Goal: Information Seeking & Learning: Learn about a topic

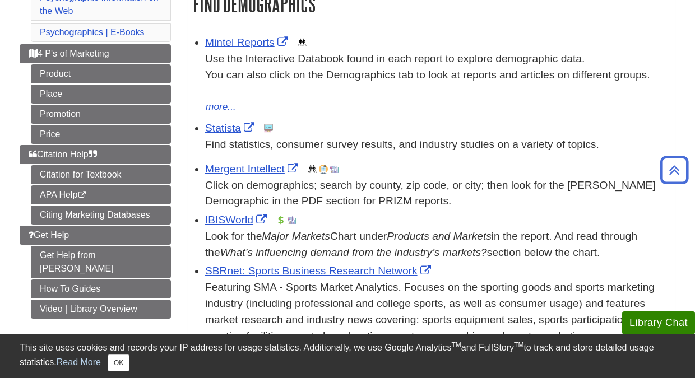
scroll to position [208, 0]
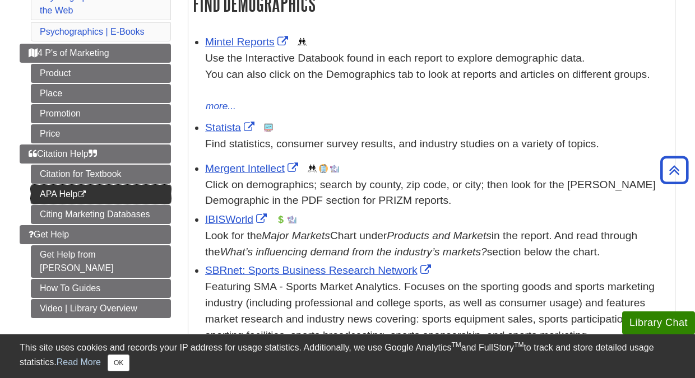
click at [66, 191] on link "APA Help This link opens in a new window" at bounding box center [101, 194] width 140 height 19
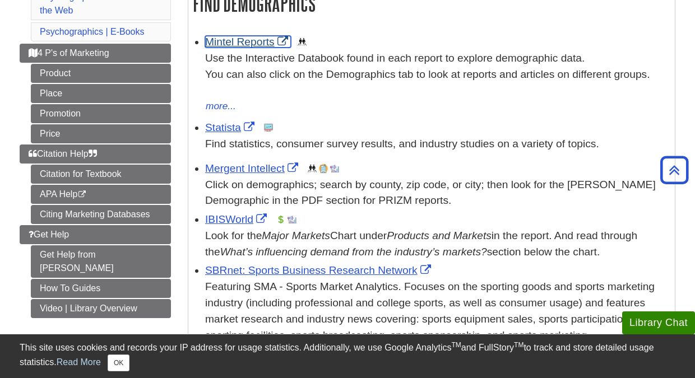
click at [258, 39] on link "Mintel Reports" at bounding box center [248, 42] width 86 height 12
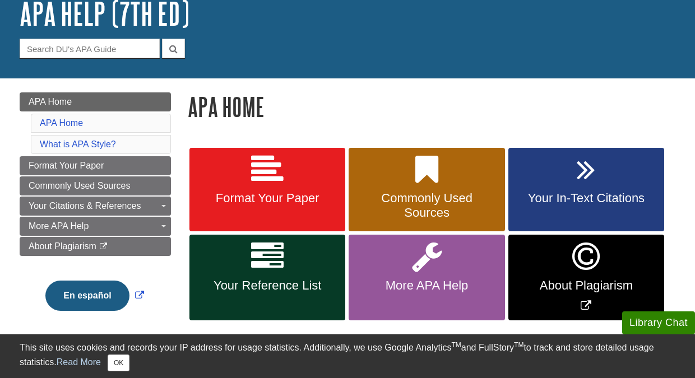
scroll to position [99, 0]
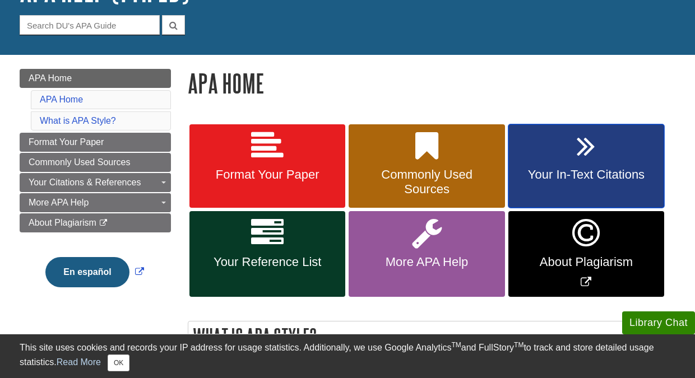
click at [557, 150] on link "Your In-Text Citations" at bounding box center [586, 166] width 156 height 84
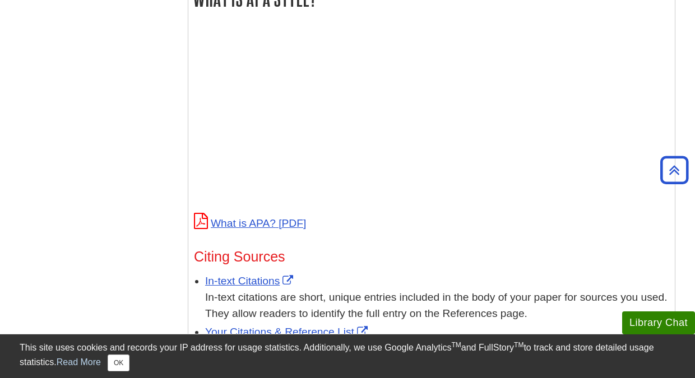
scroll to position [0, 0]
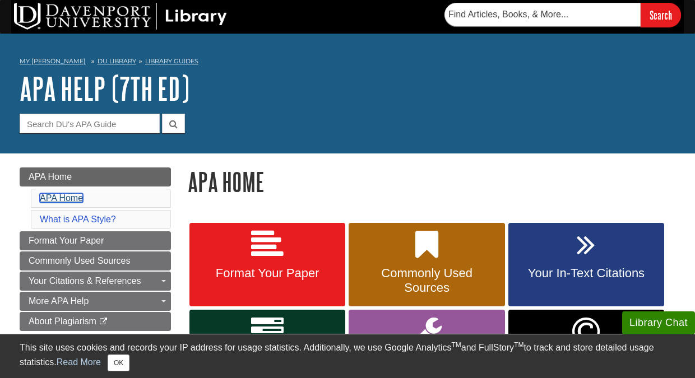
click at [63, 197] on link "APA Home" at bounding box center [61, 198] width 43 height 10
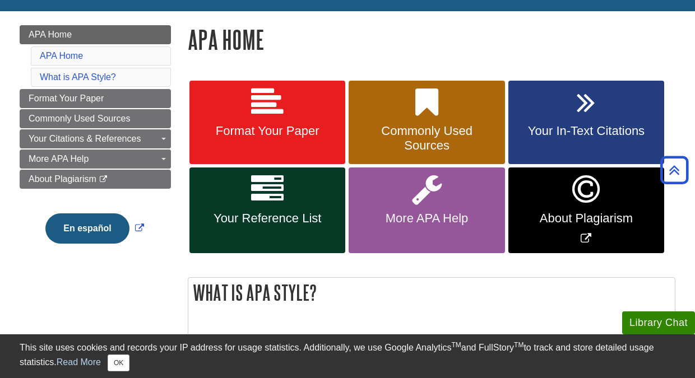
scroll to position [130, 0]
